Goal: Information Seeking & Learning: Learn about a topic

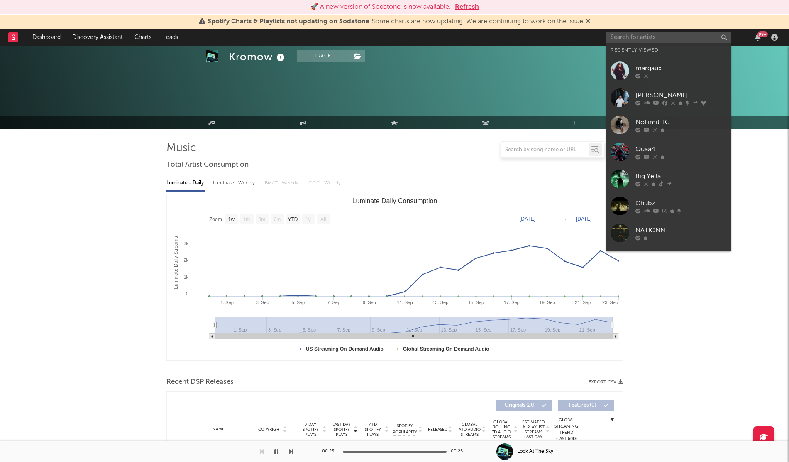
select select "1w"
click at [643, 38] on input "text" at bounding box center [668, 37] width 125 height 10
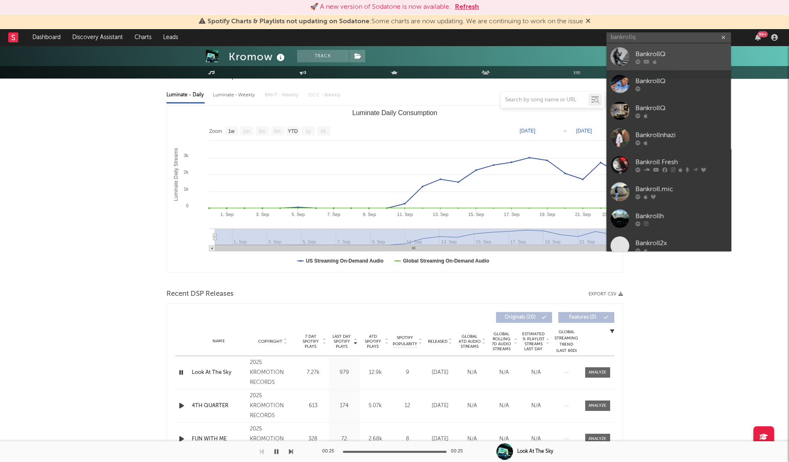
type input "bankrollq"
click at [688, 58] on div "BankrollQ" at bounding box center [681, 54] width 91 height 10
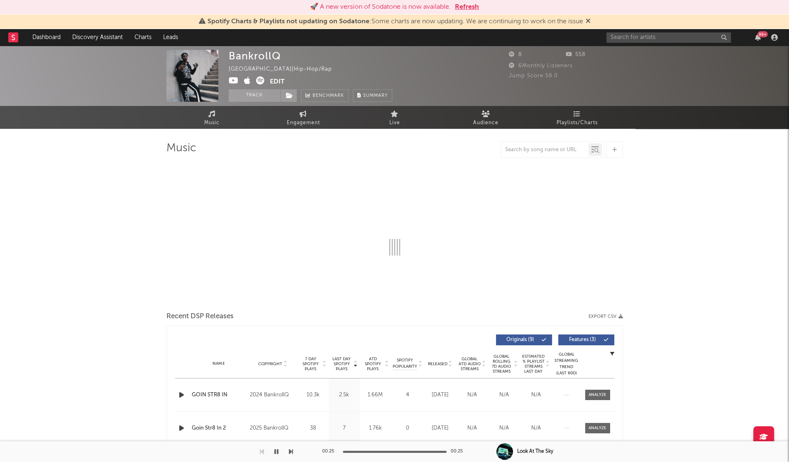
select select "6m"
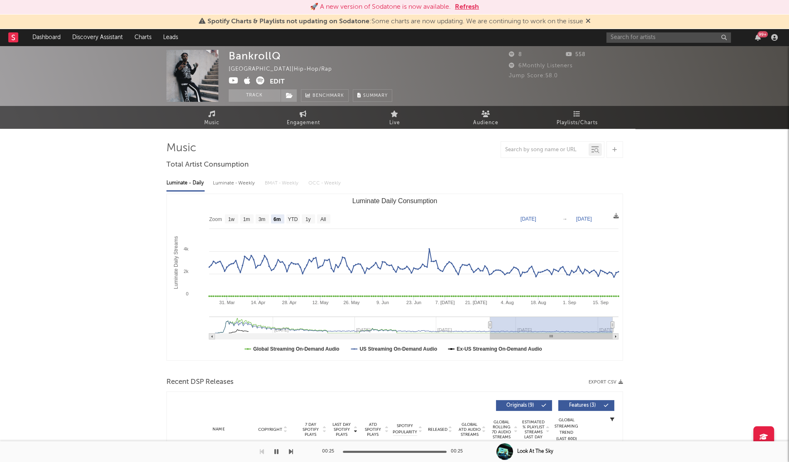
click at [617, 43] on div "99 +" at bounding box center [693, 37] width 174 height 17
click at [616, 40] on input "text" at bounding box center [668, 37] width 125 height 10
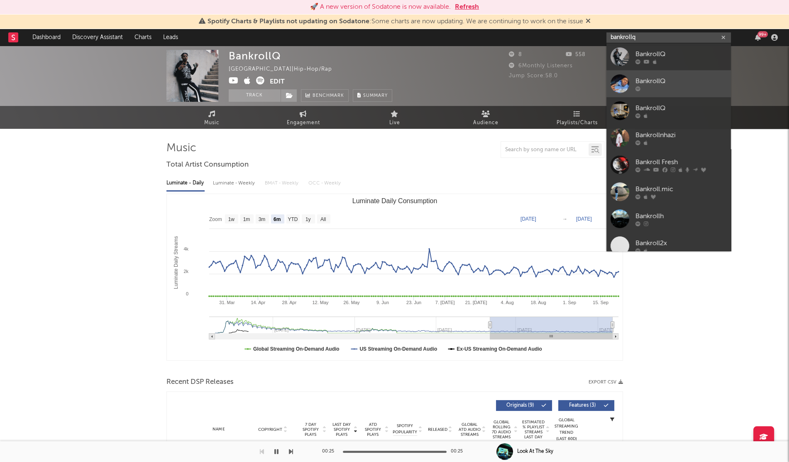
type input "bankrollq"
click at [664, 87] on div at bounding box center [681, 88] width 91 height 5
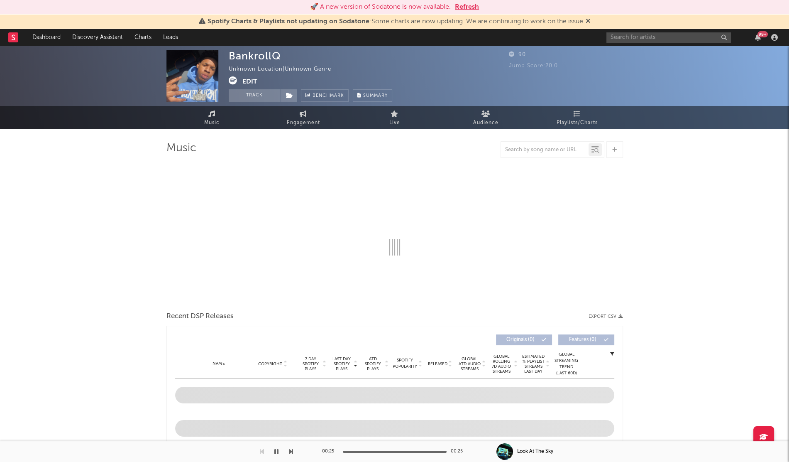
select select "1w"
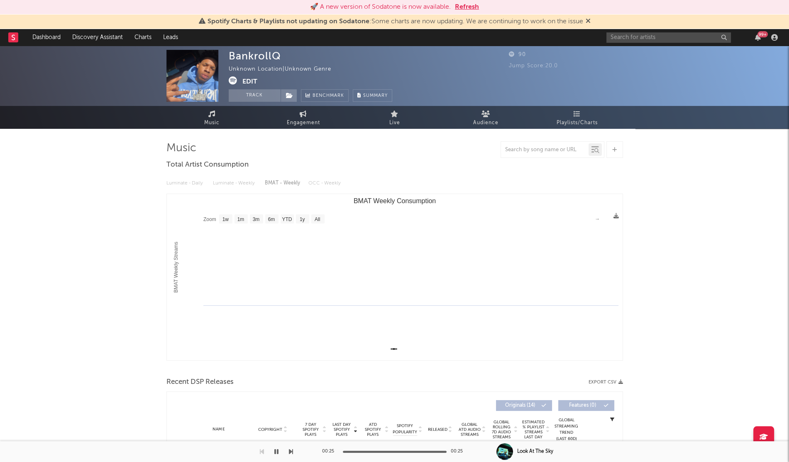
click at [274, 59] on div "BankrollQ" at bounding box center [255, 56] width 52 height 12
